Goal: Navigation & Orientation: Find specific page/section

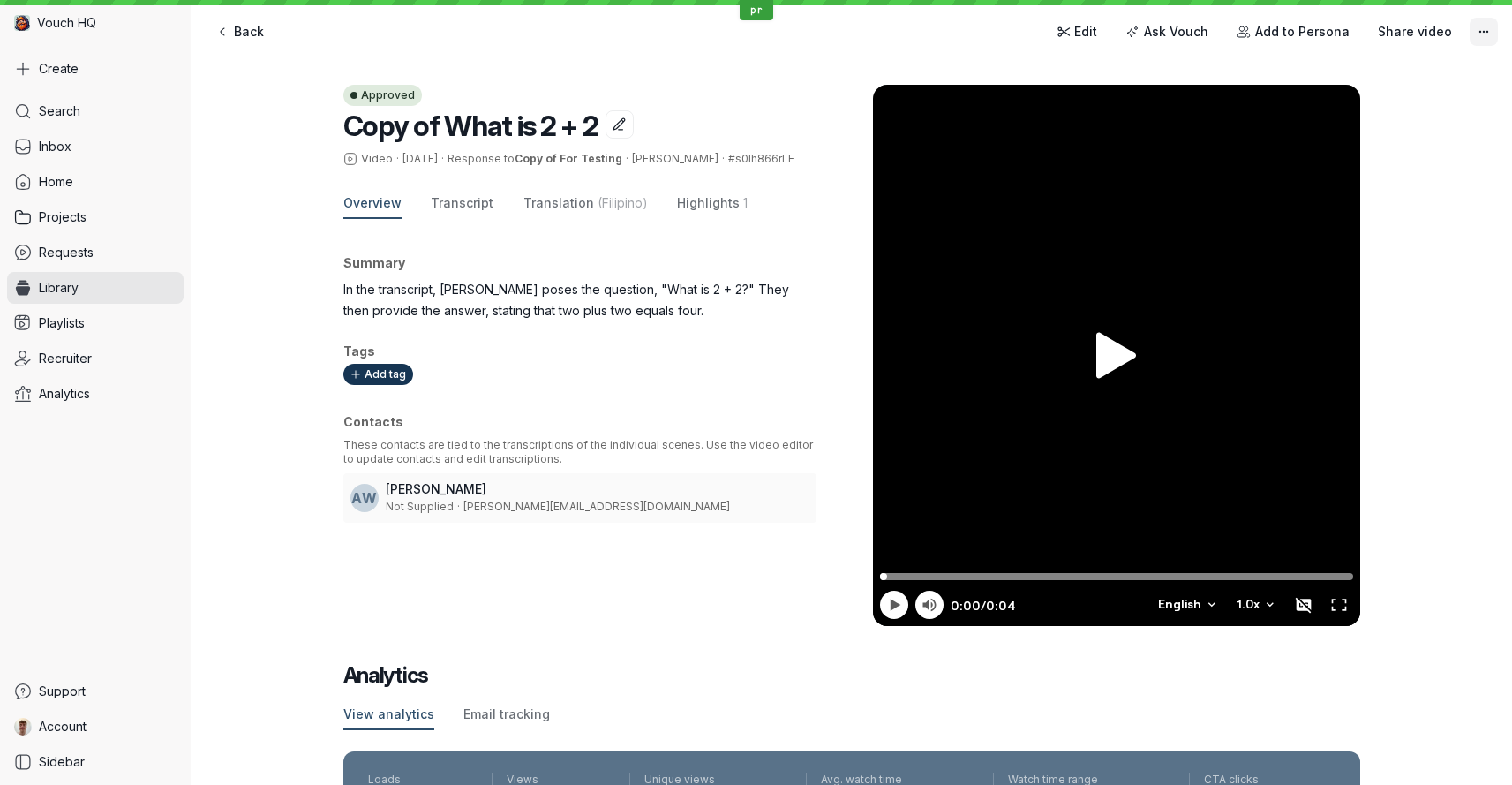
click at [1491, 29] on button "More actions" at bounding box center [1483, 31] width 28 height 28
click at [1489, 30] on icon "More actions" at bounding box center [1483, 31] width 15 height 15
click at [34, 268] on div "Search Inbox Home Projects Requests Library Playlists Recruiter Analytics" at bounding box center [95, 382] width 177 height 573
click at [55, 282] on span "Library" at bounding box center [58, 288] width 40 height 17
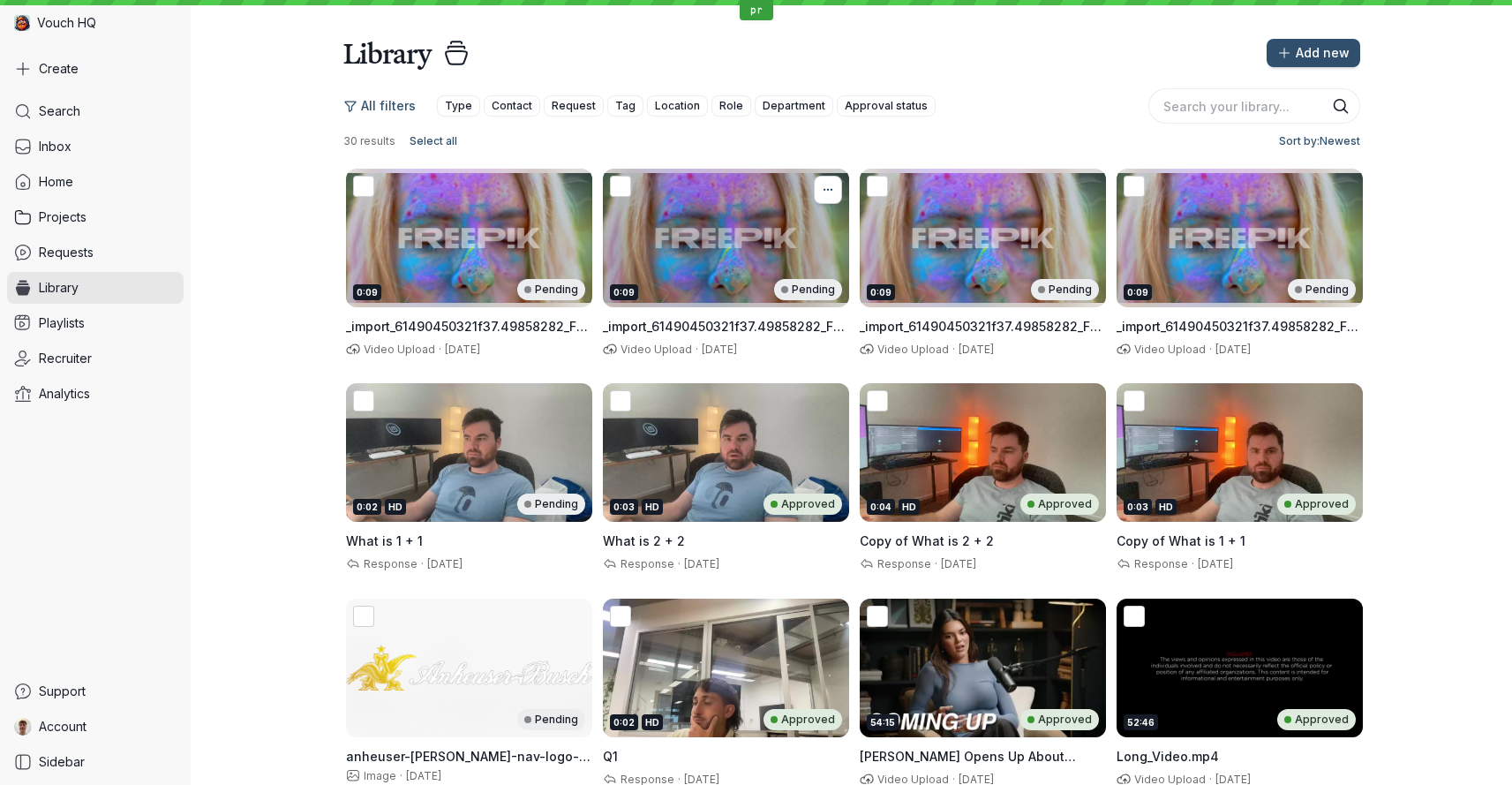
click at [837, 195] on button "More actions" at bounding box center [827, 189] width 28 height 28
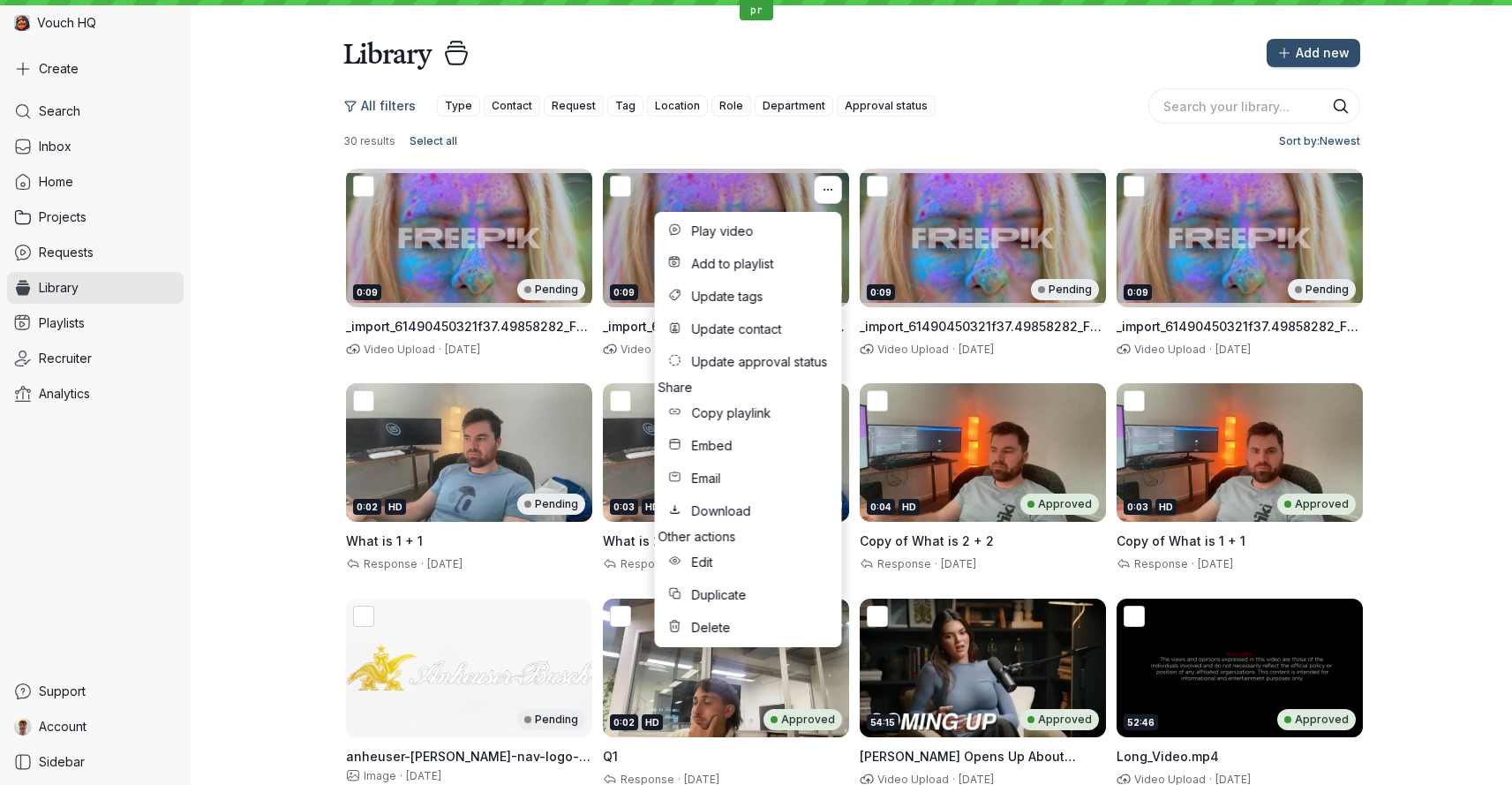
click at [832, 191] on icon "More actions" at bounding box center [827, 189] width 19 height 15
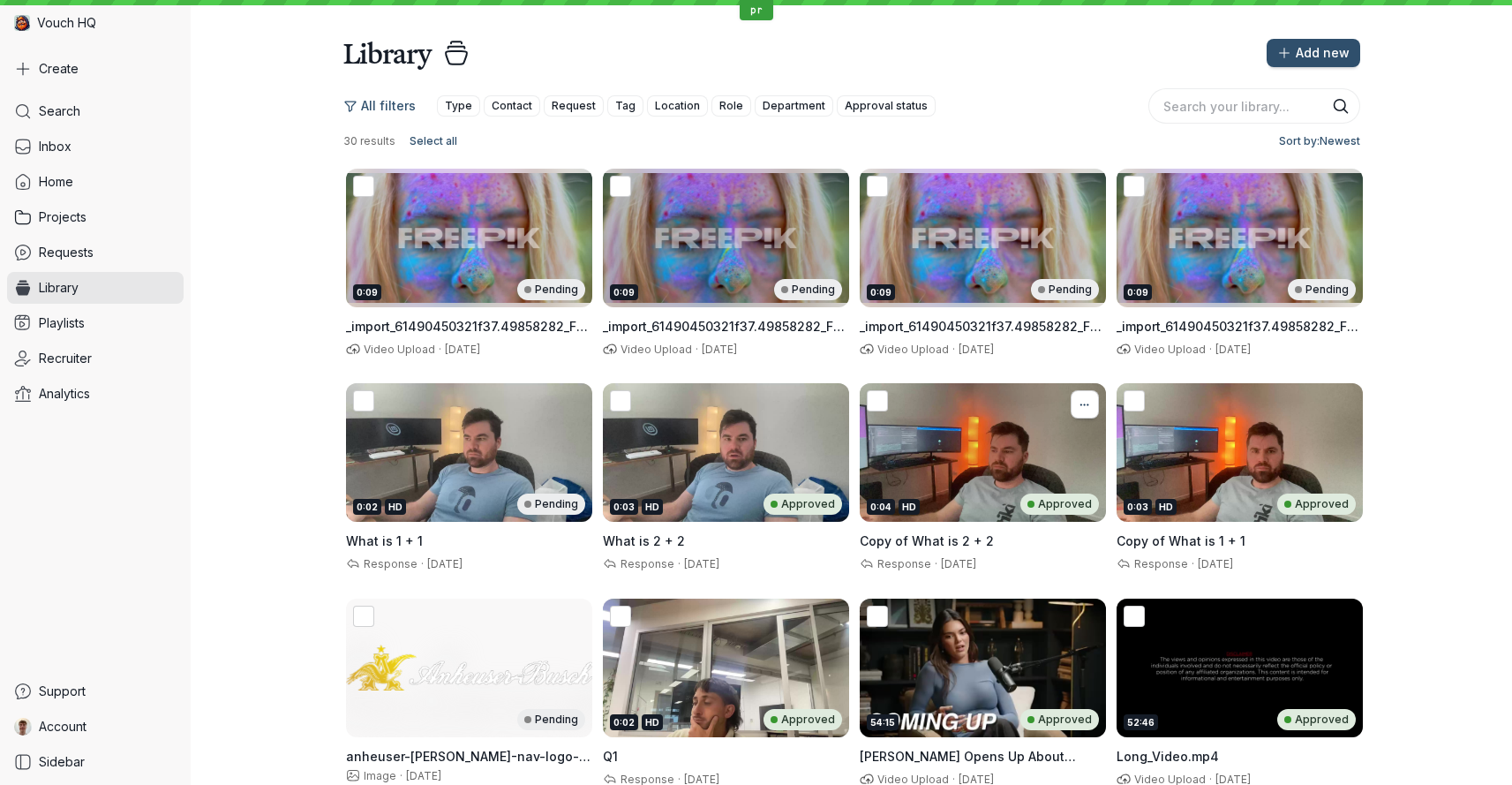
click at [1081, 401] on icon "More actions" at bounding box center [1085, 405] width 19 height 15
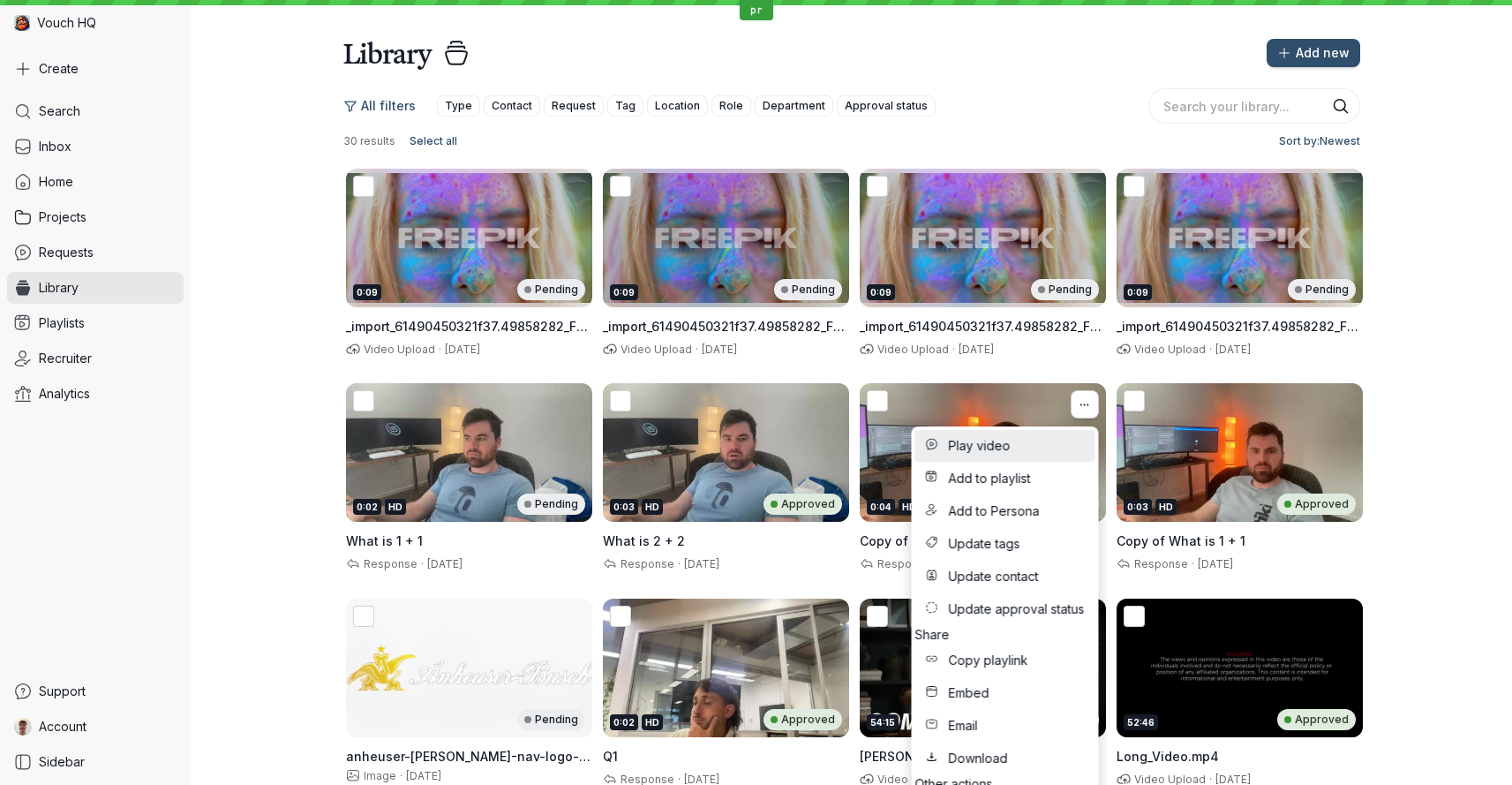
scroll to position [4, 0]
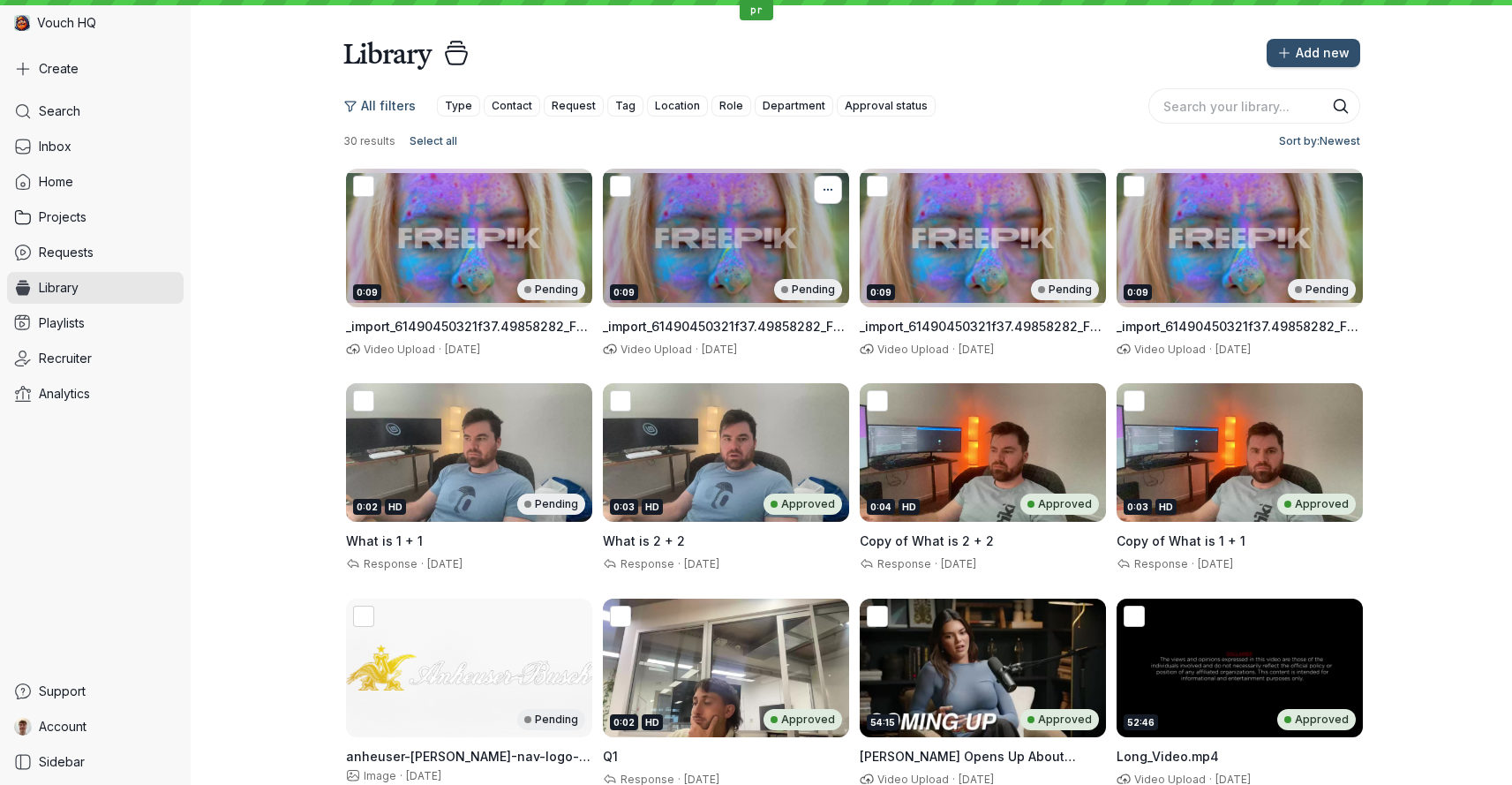
click at [834, 188] on icon "More actions" at bounding box center [827, 189] width 19 height 15
click at [835, 188] on icon "More actions" at bounding box center [827, 189] width 19 height 15
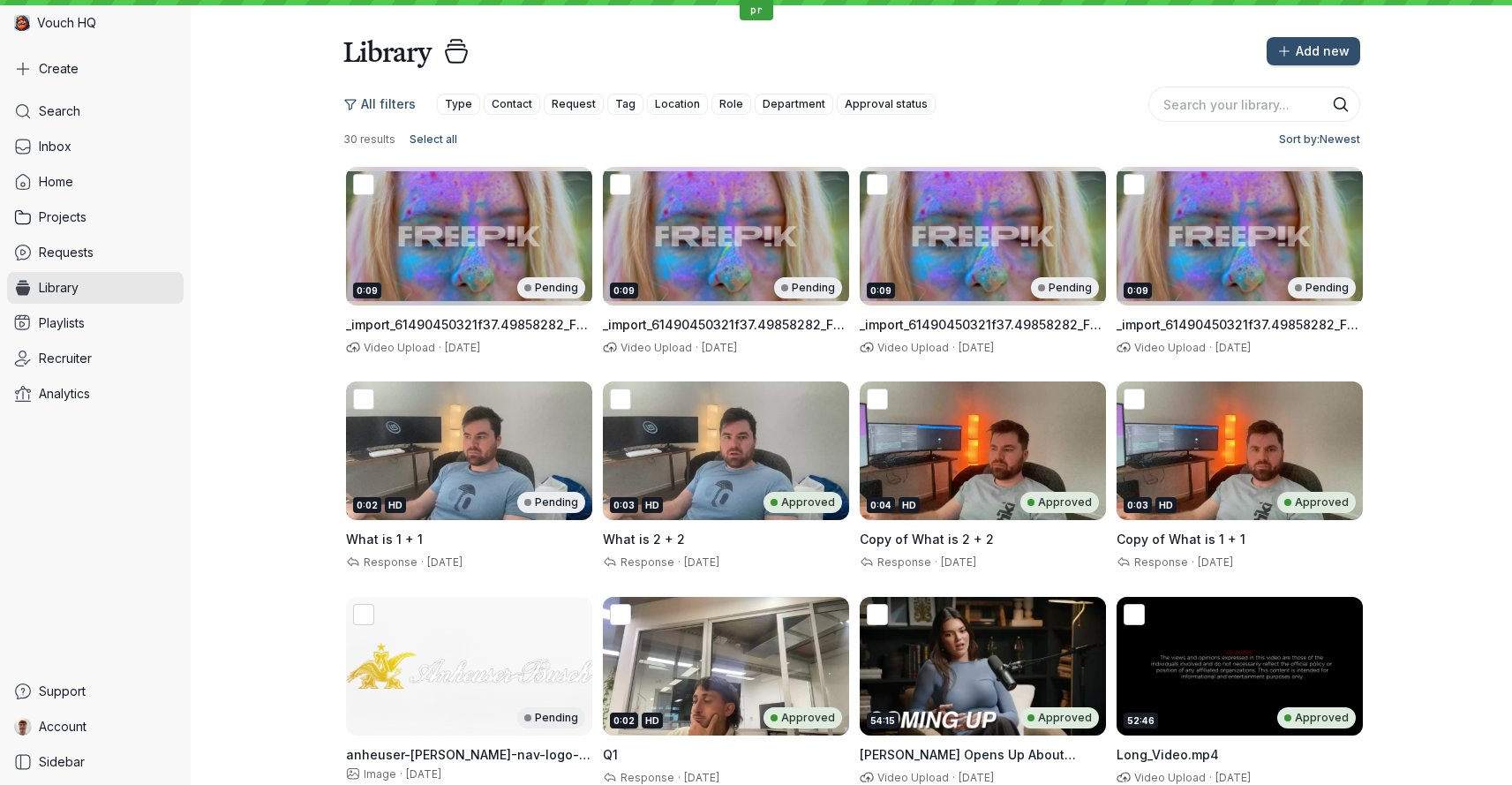
scroll to position [0, 0]
